Goal: Information Seeking & Learning: Learn about a topic

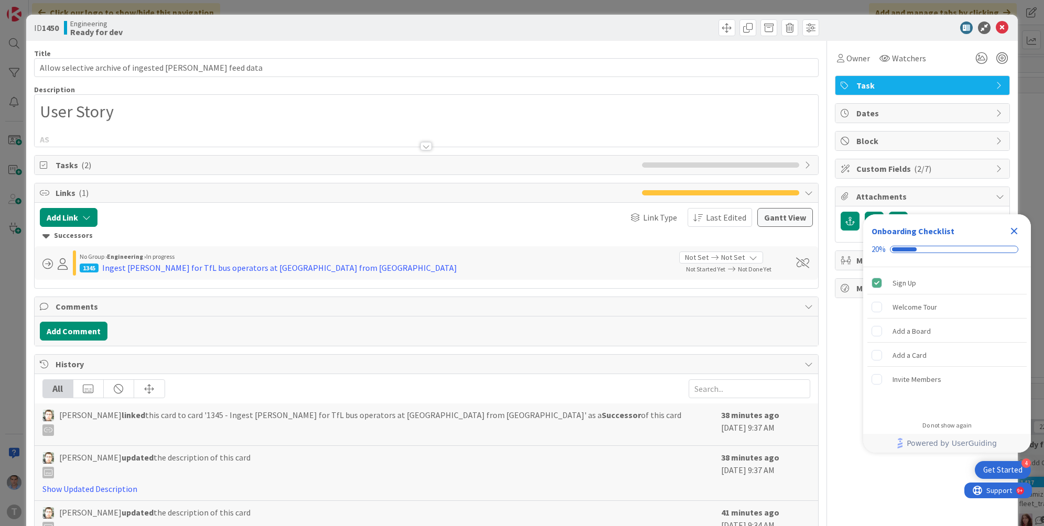
click at [421, 147] on div at bounding box center [426, 146] width 12 height 8
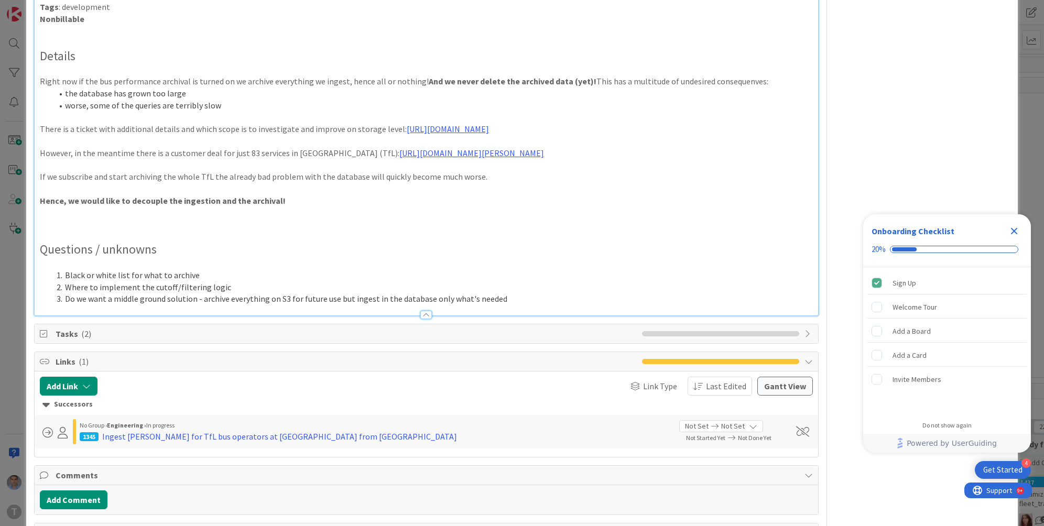
scroll to position [528, 0]
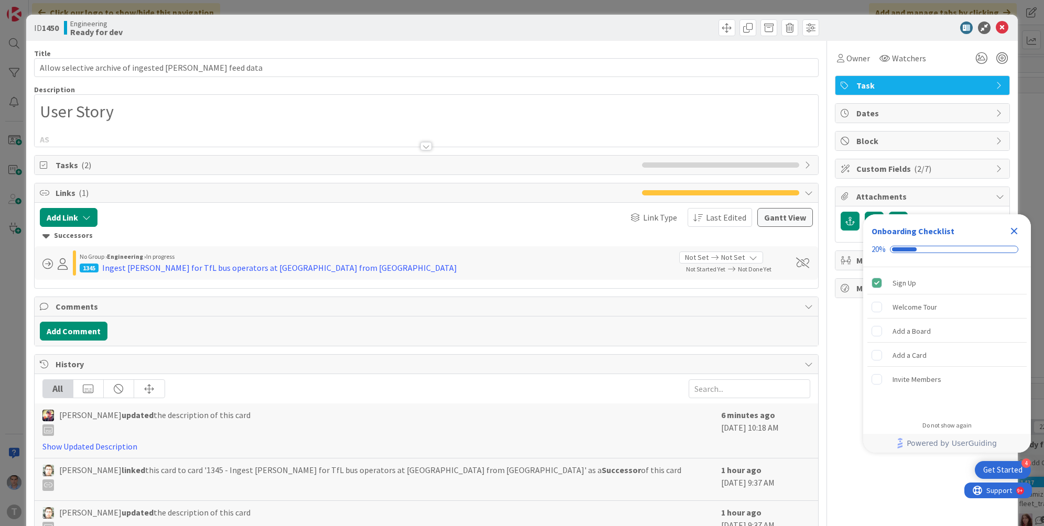
click at [1014, 233] on icon "Close Checklist" at bounding box center [1014, 231] width 7 height 7
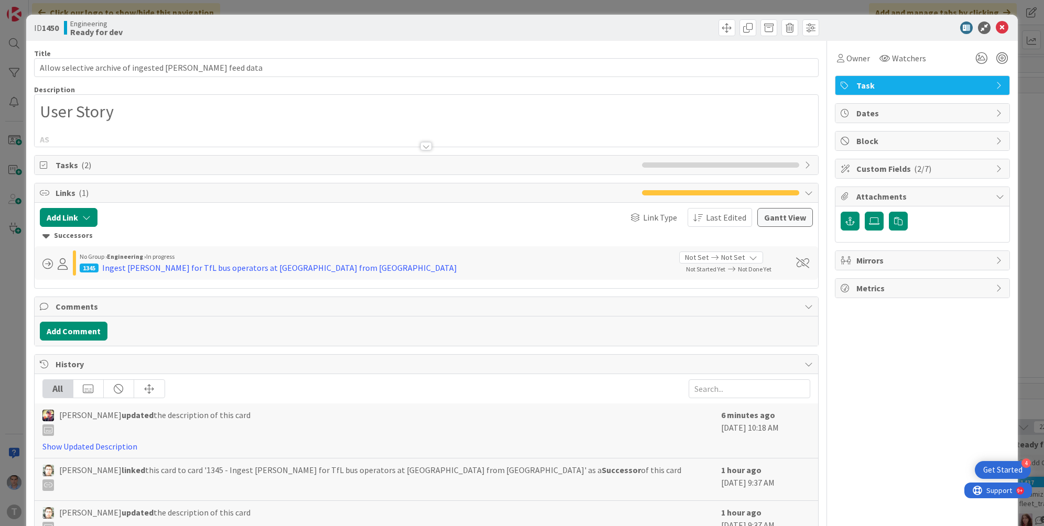
click at [423, 148] on div at bounding box center [426, 146] width 12 height 8
